Goal: Transaction & Acquisition: Book appointment/travel/reservation

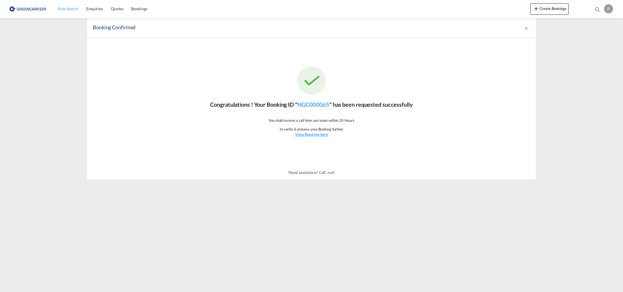
click at [71, 12] on link "Rate Search" at bounding box center [68, 9] width 28 height 18
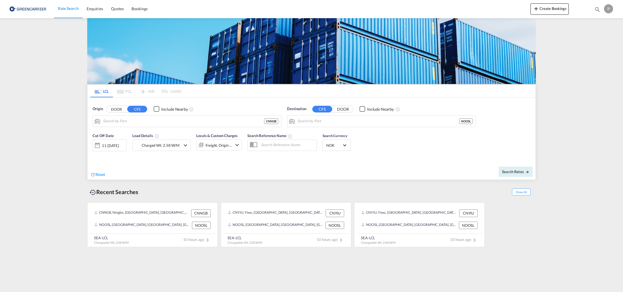
type input "Ningbo, ZJ, CNNGB"
type input "[GEOGRAPHIC_DATA], NOOSL"
click at [210, 115] on div "Origin DOOR CFS Include Nearby Ningbo, ZJ, CNNGB CNNGB" at bounding box center [187, 116] width 189 height 21
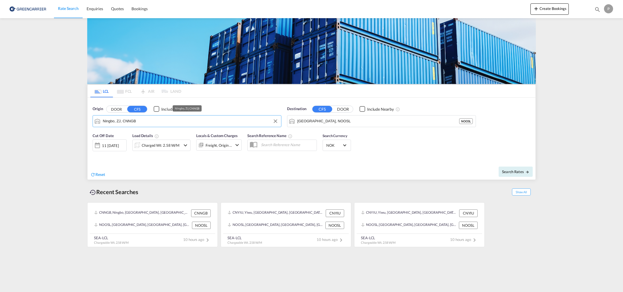
click at [206, 119] on input "Ningbo, ZJ, CNNGB" at bounding box center [191, 121] width 176 height 9
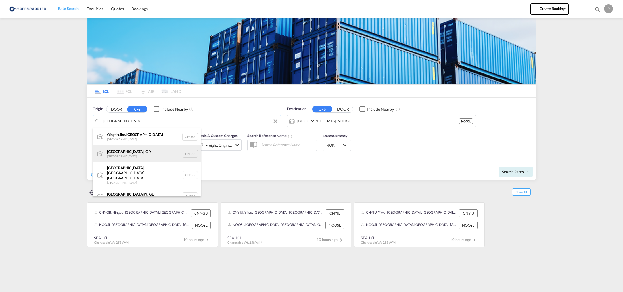
drag, startPoint x: 206, startPoint y: 119, endPoint x: 141, endPoint y: 154, distance: 73.2
click at [141, 154] on div "[GEOGRAPHIC_DATA] , GD [GEOGRAPHIC_DATA] CNSZX" at bounding box center [147, 153] width 108 height 17
type input "[GEOGRAPHIC_DATA], GD, CNSZX"
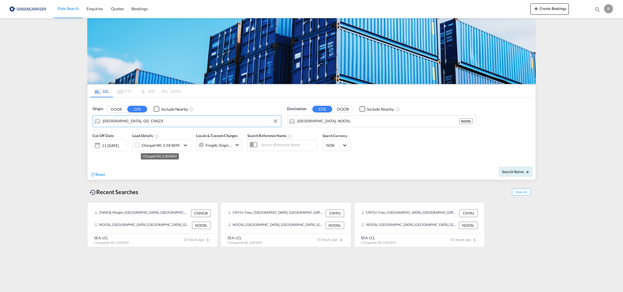
click at [150, 145] on div "Charged Wt: 2.58 W/M" at bounding box center [161, 145] width 38 height 8
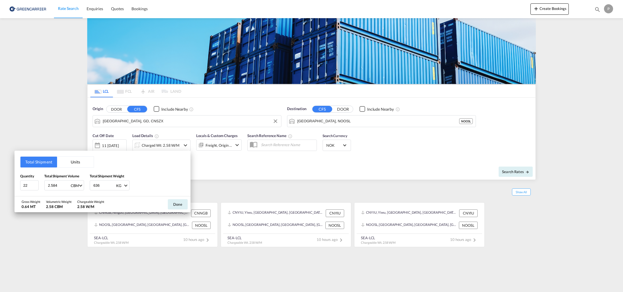
click at [72, 162] on button "Units" at bounding box center [75, 162] width 37 height 11
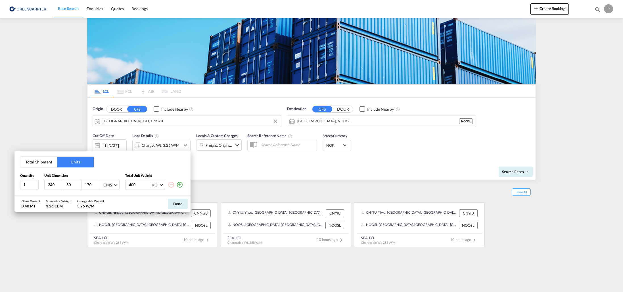
click at [55, 184] on input "240" at bounding box center [54, 184] width 15 height 5
type input "392"
type input "0"
type input "50"
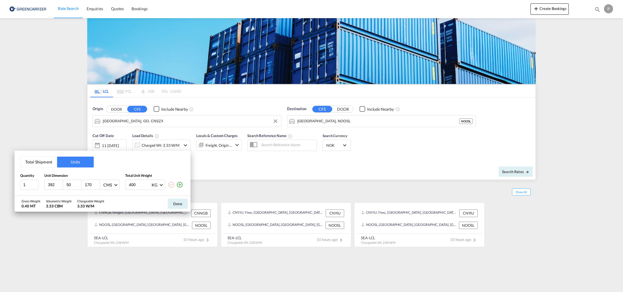
type input "9"
type input "65"
type input "320"
click at [178, 204] on button "Done" at bounding box center [178, 204] width 20 height 10
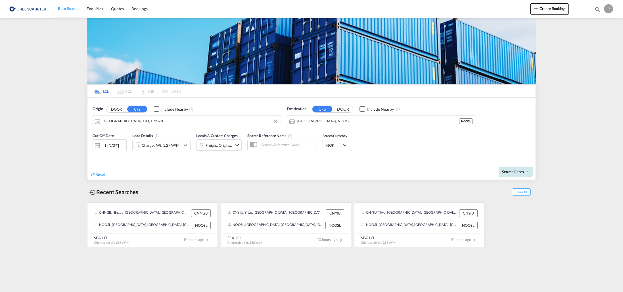
click at [517, 172] on span "Search Rates" at bounding box center [515, 172] width 27 height 5
type input "CNSZX to NOOSL / 11 S[DATE]"
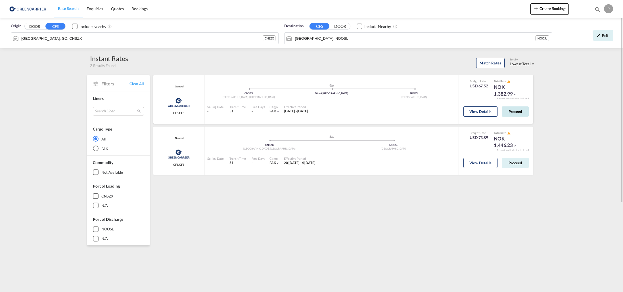
click at [514, 111] on button "Proceed" at bounding box center [515, 112] width 27 height 10
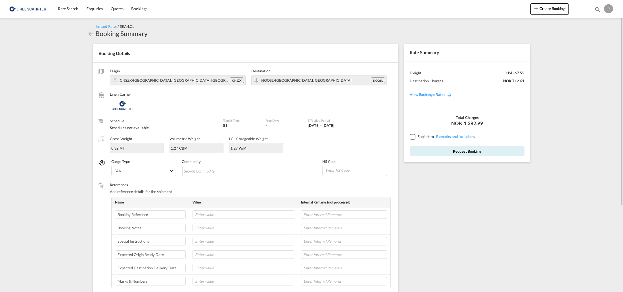
click at [412, 137] on div at bounding box center [412, 136] width 5 height 5
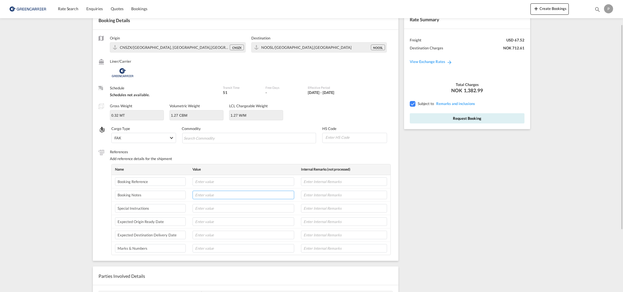
drag, startPoint x: 229, startPoint y: 191, endPoint x: 228, endPoint y: 188, distance: 3.7
click at [229, 191] on input "text" at bounding box center [244, 195] width 102 height 9
click at [226, 182] on input "text" at bounding box center [244, 181] width 102 height 9
type input "Kaizen ref 22504"
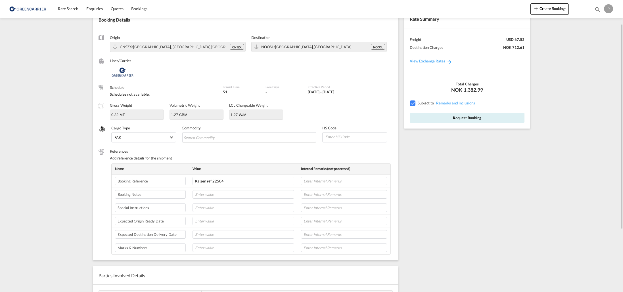
click at [482, 182] on div "Rate Summary Freight USD 67.52 Destination Charges NOK 712.61 View Exchange Rat…" at bounding box center [468, 194] width 135 height 378
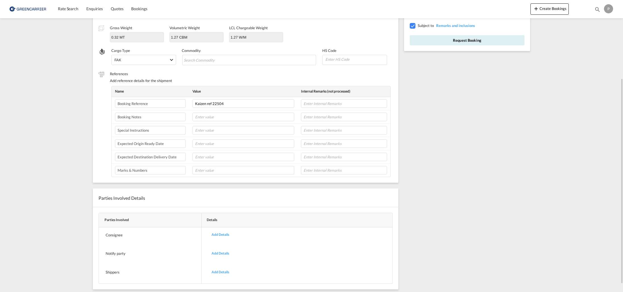
scroll to position [122, 0]
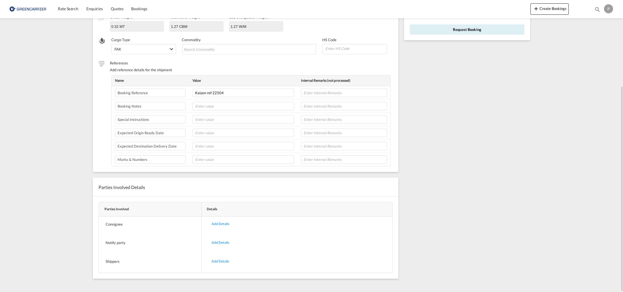
click at [220, 240] on div "Add Details" at bounding box center [220, 242] width 26 height 13
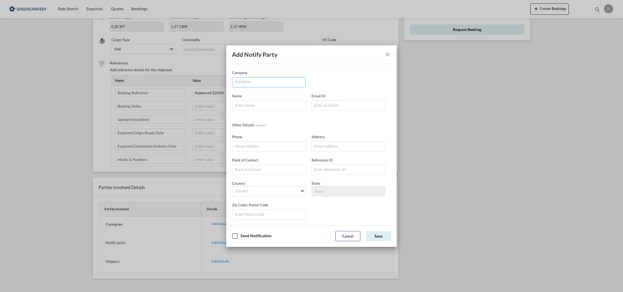
drag, startPoint x: 271, startPoint y: 88, endPoint x: 274, endPoint y: 80, distance: 8.2
click at [272, 84] on md-autocomplete-wrap "Company Name Email ..." at bounding box center [270, 83] width 71 height 11
click at [274, 80] on input "Company" at bounding box center [270, 82] width 71 height 9
click at [304, 95] on li "Kaizen Shipping AS" at bounding box center [270, 96] width 71 height 14
type input "Kaizen Shipping AS"
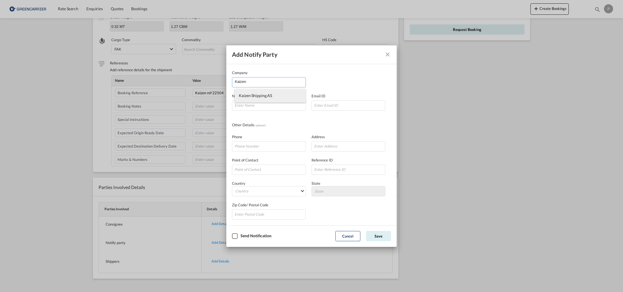
type input "[EMAIL_ADDRESS][DOMAIN_NAME]"
type input "[PHONE_NUMBER]"
type input "[STREET_ADDRESS]"
type input "1423"
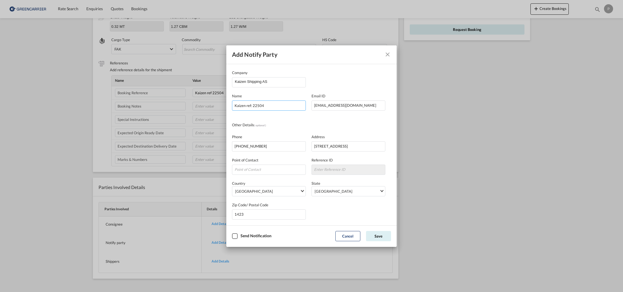
type input "Kaizen ref: 22504"
click at [236, 237] on div "Checkbox No Ink" at bounding box center [235, 237] width 6 height 6
click at [376, 237] on button "Save" at bounding box center [378, 236] width 25 height 10
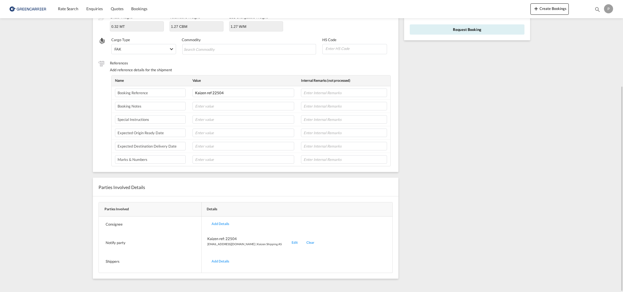
click at [223, 261] on div "Add Details" at bounding box center [220, 261] width 26 height 13
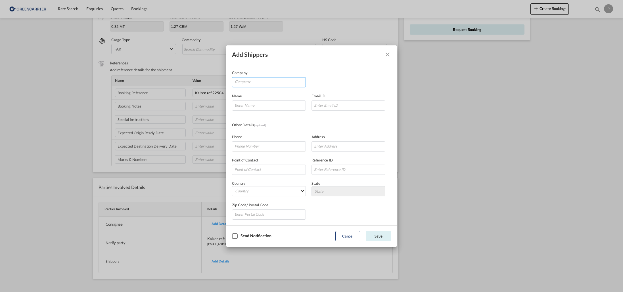
click at [263, 82] on input "Company" at bounding box center [270, 82] width 71 height 9
paste input "Shenzhen POOLMAX Pool Equipment Co., Ltd"
type input "Shenzhen POOLMAX Pool Equipment Co., Ltd"
type input "[PERSON_NAME]na"
paste input "[PHONE_NUMBER]"
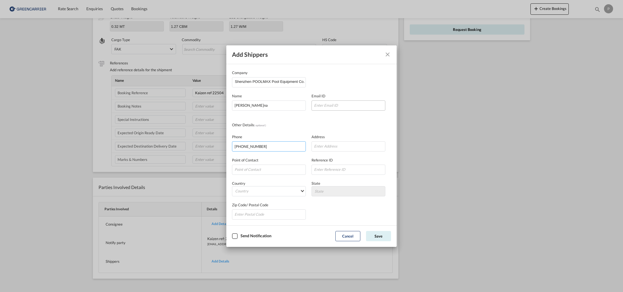
type input "[PHONE_NUMBER]"
paste input "mailto:[EMAIL_ADDRESS][DOMAIN_NAME]"
drag, startPoint x: 325, startPoint y: 106, endPoint x: 331, endPoint y: 118, distance: 13.6
click at [327, 108] on input "mailto:[EMAIL_ADDRESS][DOMAIN_NAME]" at bounding box center [349, 106] width 74 height 10
type input "[PERSON_NAME][EMAIL_ADDRESS][DOMAIN_NAME]"
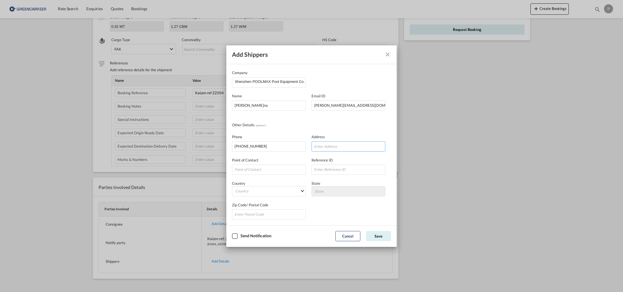
paste input "51B, Tantou West Industries Zone"
paste input "Songgang"
type input "[STREET_ADDRESS]"
click at [257, 195] on md-select "Country [GEOGRAPHIC_DATA] [GEOGRAPHIC_DATA] [GEOGRAPHIC_DATA] [US_STATE] [GEOGR…" at bounding box center [269, 191] width 74 height 10
type md-option "[GEOGRAPHIC_DATA]"
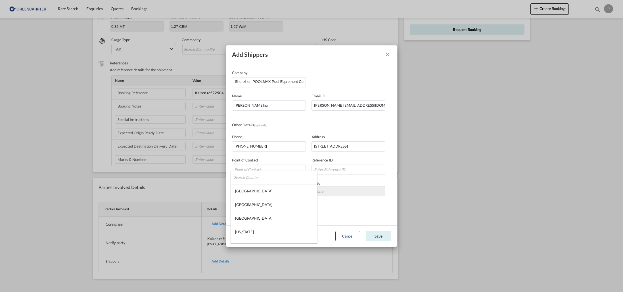
type md-option "[GEOGRAPHIC_DATA]"
type md-option "[PERSON_NAME]"
type md-option "[GEOGRAPHIC_DATA]"
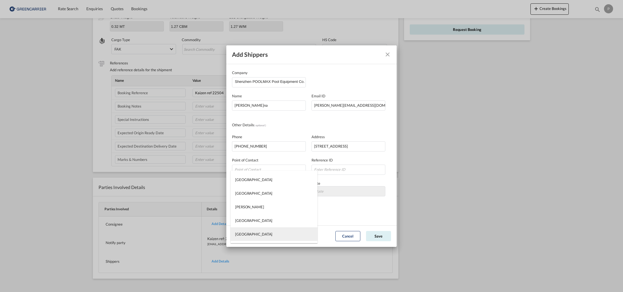
click at [249, 232] on md-option "[GEOGRAPHIC_DATA]" at bounding box center [274, 235] width 87 height 14
click at [361, 192] on md-select "State [GEOGRAPHIC_DATA] [GEOGRAPHIC_DATA] [GEOGRAPHIC_DATA] [PERSON_NAME][GEOGR…" at bounding box center [349, 191] width 74 height 10
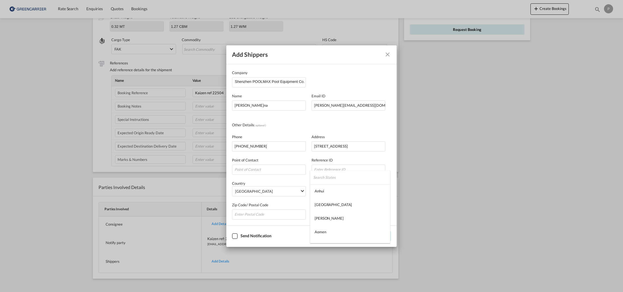
type md-option "Anhui"
type md-option "[GEOGRAPHIC_DATA]"
click at [353, 120] on md-backdrop at bounding box center [311, 146] width 623 height 292
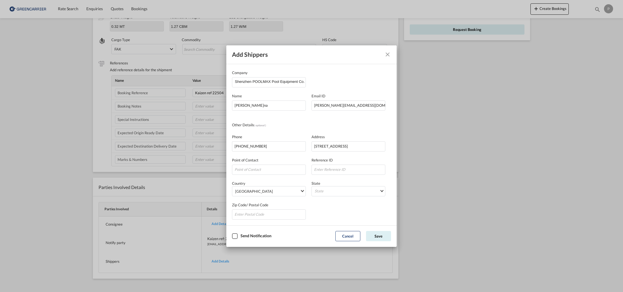
click at [235, 236] on div "Checkbox No Ink" at bounding box center [235, 237] width 6 height 6
click at [378, 238] on button "Save" at bounding box center [378, 236] width 25 height 10
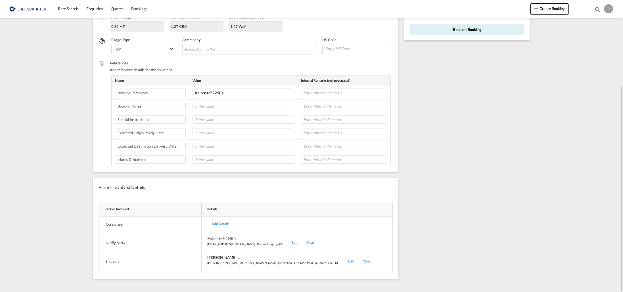
click at [463, 178] on div "Rate Summary Freight USD 67.52 Destination Charges NOK 712.61 View Exchange Rat…" at bounding box center [468, 105] width 135 height 378
click at [220, 223] on div "Add Details" at bounding box center [220, 224] width 26 height 13
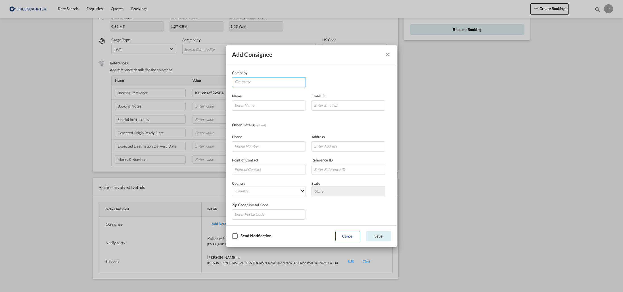
click at [247, 82] on input "Company" at bounding box center [270, 82] width 71 height 9
type input "Kaiper AS"
paste input "[PERSON_NAME] [PERSON_NAME]"
type input "[PERSON_NAME] [PERSON_NAME]"
paste input "[PERSON_NAME][EMAIL_ADDRESS][PERSON_NAME][DOMAIN_NAME]"
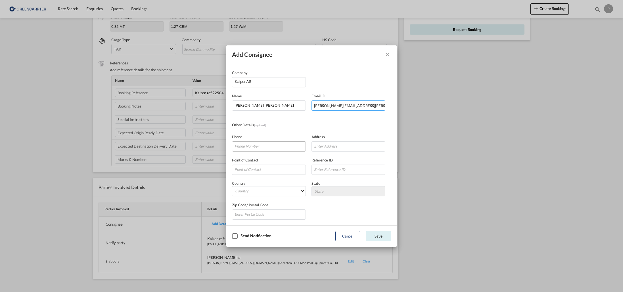
type input "[PERSON_NAME][EMAIL_ADDRESS][PERSON_NAME][DOMAIN_NAME]"
paste input "90061443"
type input "90061443"
paste input "JEGERÅSEN"
type input "JEGERÅSEN 47"
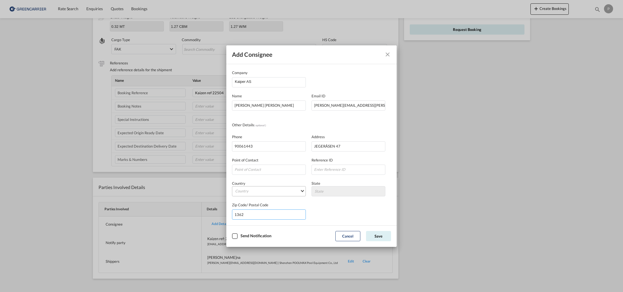
type input "1362"
click at [290, 191] on md-select "Country [GEOGRAPHIC_DATA] [GEOGRAPHIC_DATA] [GEOGRAPHIC_DATA] [US_STATE] [GEOGR…" at bounding box center [269, 191] width 74 height 10
type md-option "[GEOGRAPHIC_DATA]"
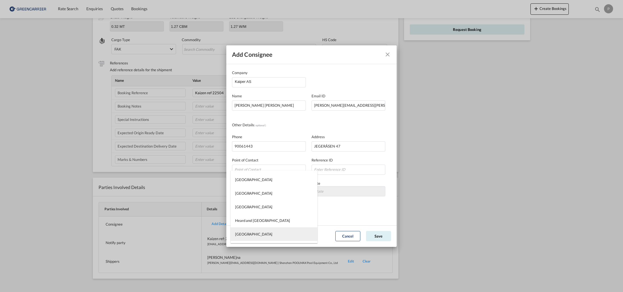
type md-option "[GEOGRAPHIC_DATA]"
click at [340, 213] on md-backdrop at bounding box center [311, 146] width 623 height 292
click at [295, 193] on md-select "Country" at bounding box center [269, 191] width 74 height 10
type md-option "[GEOGRAPHIC_DATA]"
click at [355, 206] on md-backdrop at bounding box center [311, 146] width 623 height 292
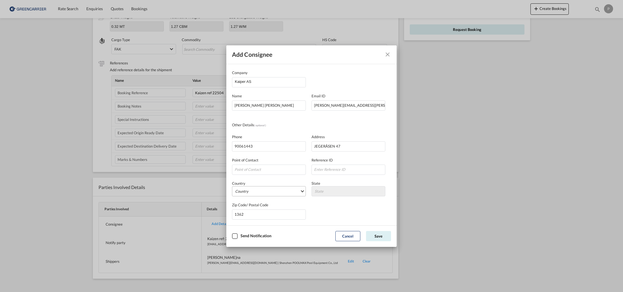
click at [287, 191] on md-select "Country" at bounding box center [269, 191] width 74 height 10
type md-option "[GEOGRAPHIC_DATA]"
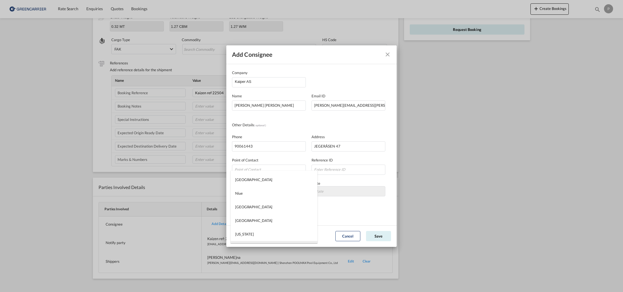
scroll to position [2287, 0]
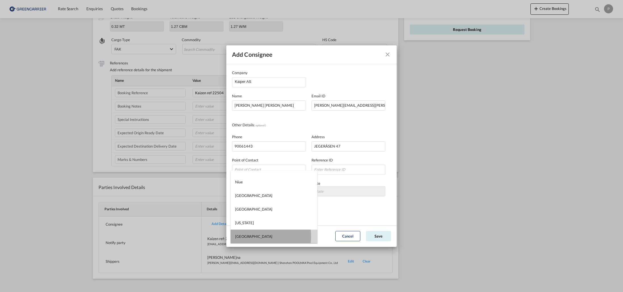
click at [251, 237] on md-option "[GEOGRAPHIC_DATA]" at bounding box center [274, 237] width 87 height 14
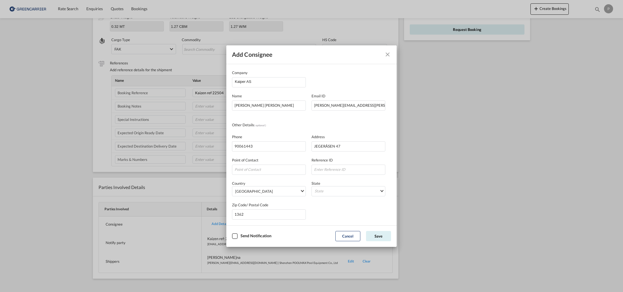
click at [337, 205] on div "Zip Code/ Postal Code 1362" at bounding box center [311, 208] width 159 height 23
click at [363, 193] on md-select "State [GEOGRAPHIC_DATA] [GEOGRAPHIC_DATA] [GEOGRAPHIC_DATA] [GEOGRAPHIC_DATA] […" at bounding box center [349, 191] width 74 height 10
click at [355, 122] on md-backdrop at bounding box center [311, 146] width 623 height 292
click at [380, 236] on button "Save" at bounding box center [378, 236] width 25 height 10
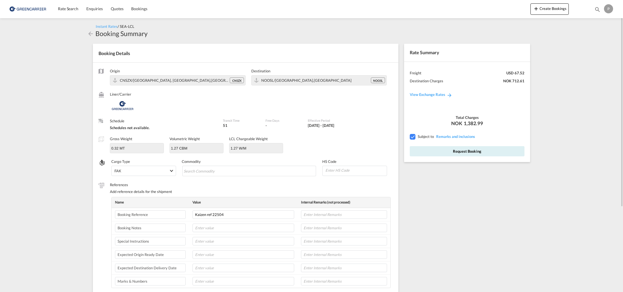
scroll to position [0, 0]
click at [243, 171] on md-chips-wrap "Chips container with autocompletion. Enter the text area, type text to search, …" at bounding box center [249, 171] width 134 height 10
click at [358, 173] on input at bounding box center [356, 170] width 62 height 9
type input "950699"
click at [274, 172] on md-chips-wrap "Chips container with autocompletion. Enter the text area, type text to search, …" at bounding box center [249, 171] width 134 height 10
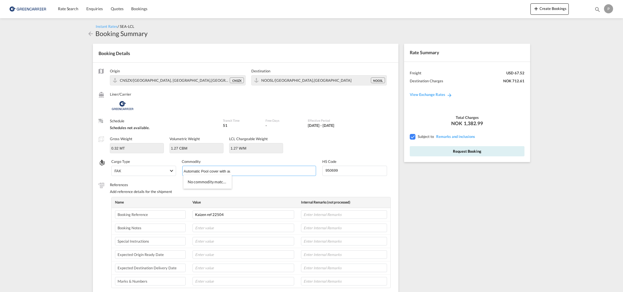
type input "Automatic Pool cover with automatic systems"
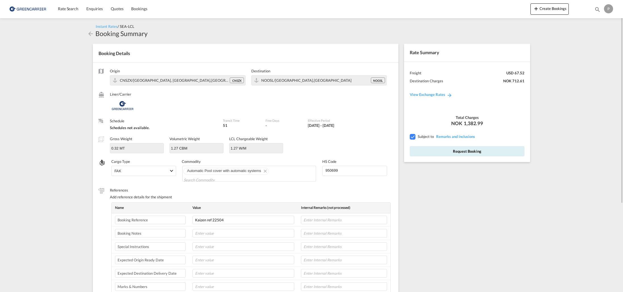
click at [371, 178] on div "HS Code 950699" at bounding box center [357, 170] width 70 height 23
click at [354, 168] on input "950699" at bounding box center [356, 170] width 62 height 9
click at [283, 177] on md-chips-wrap "Automatic Pool cover with automatic systems" at bounding box center [249, 174] width 134 height 16
type input "And pool cleaner robot"
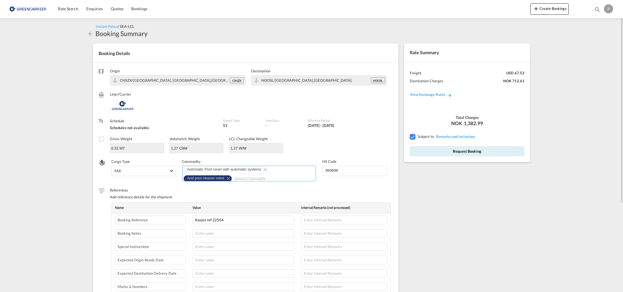
click at [195, 178] on span "And pool cleaner robot" at bounding box center [205, 178] width 37 height 4
click at [276, 181] on md-input-container "Automatic Pool cover with automatic systems And pool cleaner robot" at bounding box center [249, 173] width 135 height 17
click at [348, 193] on div "References Add reference details for the shipment" at bounding box center [251, 195] width 283 height 15
click at [452, 152] on button "Request Booking" at bounding box center [467, 151] width 115 height 10
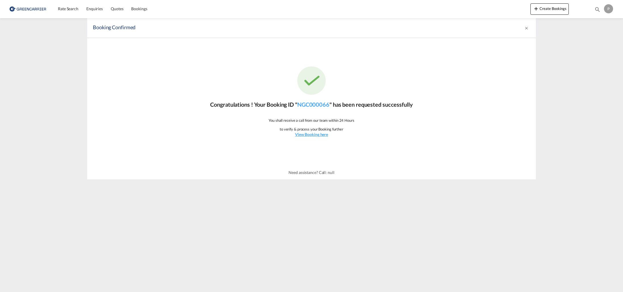
drag, startPoint x: 321, startPoint y: 118, endPoint x: 332, endPoint y: 111, distance: 12.9
click at [322, 118] on p "You shall receive a call from our team within 24 Hours" at bounding box center [312, 120] width 86 height 5
drag, startPoint x: 334, startPoint y: 105, endPoint x: 297, endPoint y: 106, distance: 37.0
click at [296, 105] on p "Congratulations ! Your Booking ID " NGC000066 " has been requested successfully" at bounding box center [311, 105] width 203 height 8
copy p "" NGC000066 ""
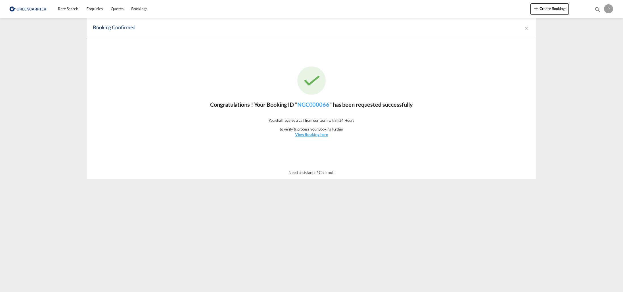
drag, startPoint x: 563, startPoint y: 67, endPoint x: 495, endPoint y: 52, distance: 69.3
click at [562, 67] on md-content "Rate Search Enquiries Quotes Bookings Create Bookings Bookings Quotes Enquiries…" at bounding box center [311, 146] width 623 height 292
click at [68, 8] on span "Rate Search" at bounding box center [68, 8] width 20 height 5
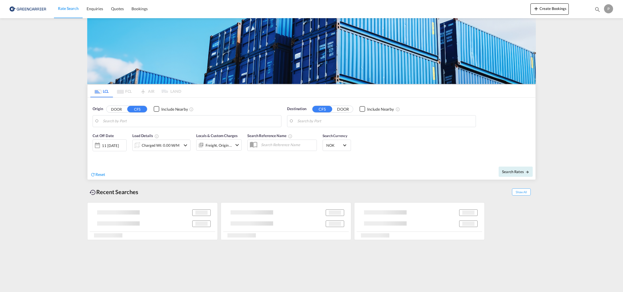
type input "[GEOGRAPHIC_DATA], GD, CNSZX"
type input "[GEOGRAPHIC_DATA], NOOSL"
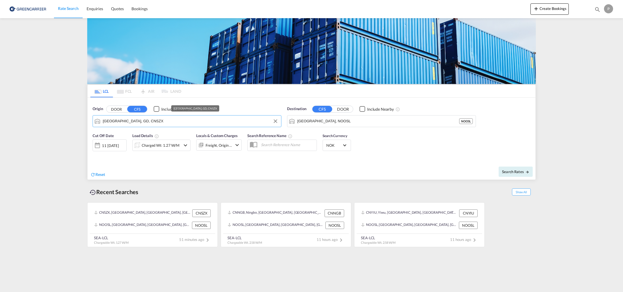
click at [147, 123] on input "[GEOGRAPHIC_DATA], GD, CNSZX" at bounding box center [191, 121] width 176 height 9
drag, startPoint x: 400, startPoint y: 159, endPoint x: 269, endPoint y: 195, distance: 135.7
click at [400, 159] on div "Cut Off Date [DATE] [DATE] Load Details Charged Wt: 1.27 W/M Locals & Custom Ch…" at bounding box center [312, 145] width 448 height 31
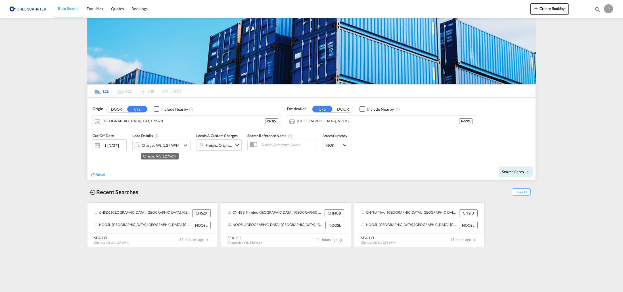
click at [161, 145] on div "Charged Wt: 1.27 W/M" at bounding box center [161, 145] width 38 height 8
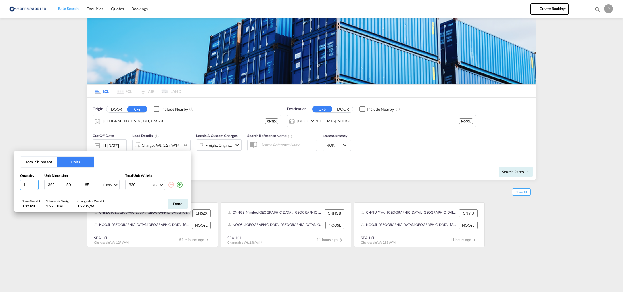
click at [29, 186] on input "1" at bounding box center [29, 185] width 18 height 10
type input "58"
type input "30"
type input "20"
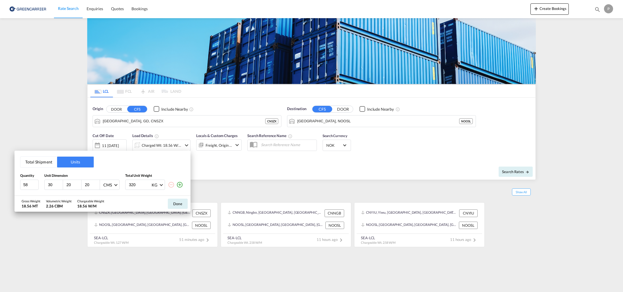
type input "20"
click at [138, 186] on input "435" at bounding box center [139, 185] width 23 height 10
click at [138, 184] on input "435" at bounding box center [139, 185] width 23 height 10
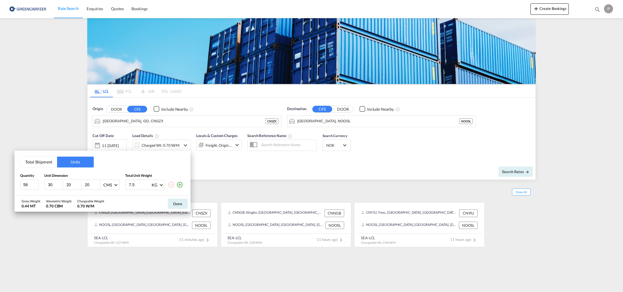
type input "7.5"
click at [154, 199] on div "Gross Weight 0.44 MT Volumetric Weight 0.70 CBM Chargeable Weight 0.70 W/M Done" at bounding box center [102, 204] width 176 height 16
click at [177, 204] on button "Done" at bounding box center [178, 204] width 20 height 10
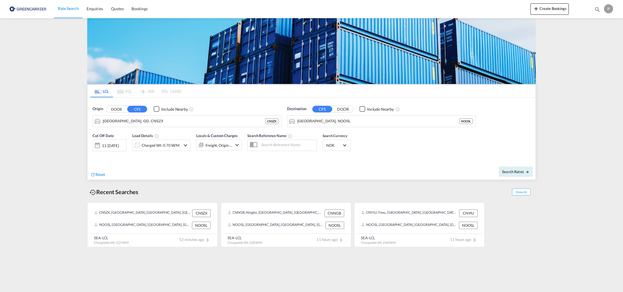
click at [366, 164] on div "Search Rates" at bounding box center [424, 172] width 223 height 16
click at [508, 172] on span "Search Rates" at bounding box center [515, 172] width 27 height 5
type input "CNSZX to NOOSL / 11 S[DATE]"
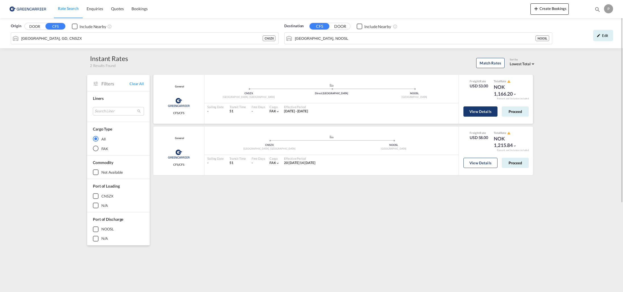
click at [488, 115] on button "View Details" at bounding box center [481, 112] width 34 height 10
